Goal: Task Accomplishment & Management: Complete application form

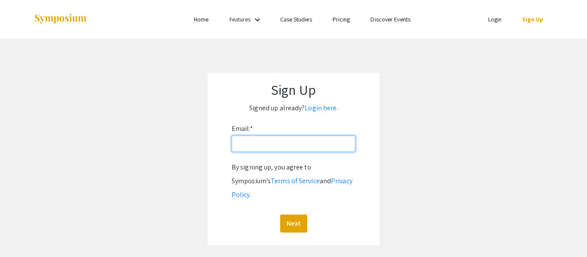
click at [269, 152] on input "Email: *" at bounding box center [293, 144] width 124 height 16
click at [207, 18] on link "Home" at bounding box center [201, 19] width 15 height 8
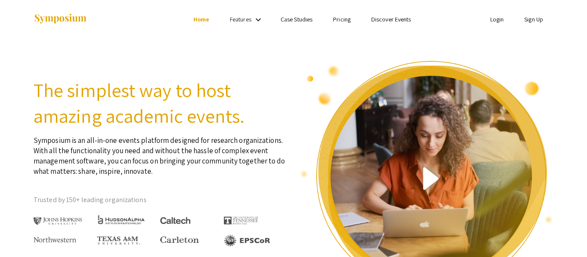
click at [531, 17] on link "Sign Up" at bounding box center [533, 19] width 19 height 8
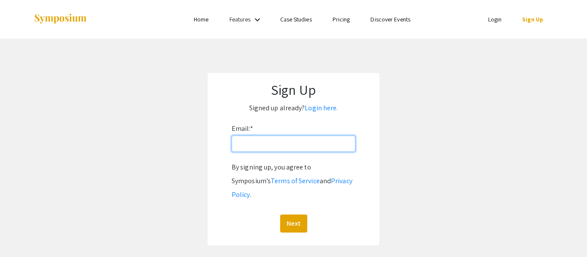
click at [304, 148] on input "Email: *" at bounding box center [293, 144] width 124 height 16
type input "[EMAIL_ADDRESS][DOMAIN_NAME]"
click at [280, 215] on button "Next" at bounding box center [293, 224] width 27 height 18
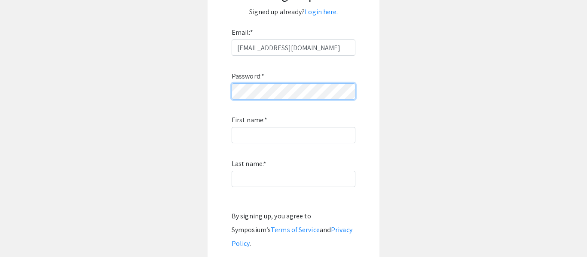
scroll to position [99, 0]
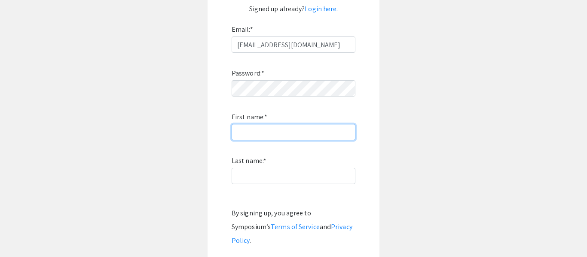
click at [252, 132] on input "First name: *" at bounding box center [293, 132] width 124 height 16
type input "Evalett"
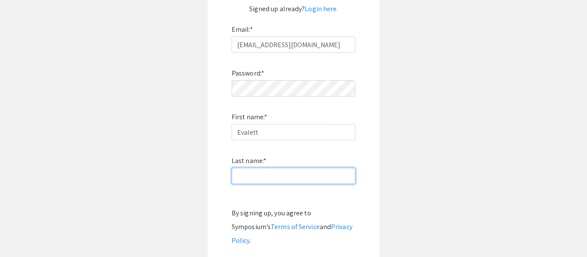
click at [270, 182] on input "Last name: *" at bounding box center [293, 176] width 124 height 16
type input "[PERSON_NAME]"
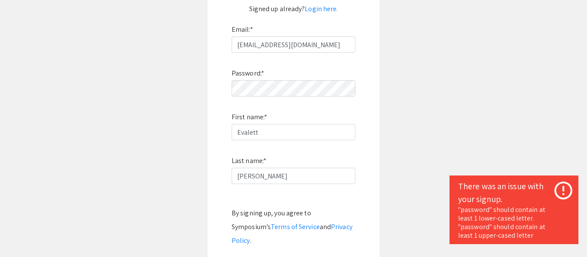
scroll to position [0, 0]
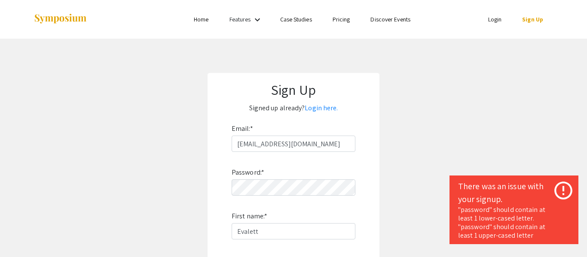
click at [199, 20] on link "Home" at bounding box center [201, 19] width 15 height 8
